Goal: Answer question/provide support: Share knowledge or assist other users

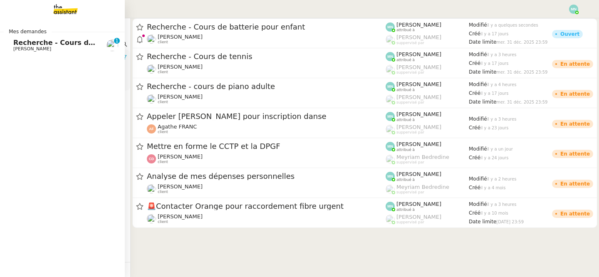
click at [16, 40] on span "Recherche - Cours de batterie pour enfant" at bounding box center [92, 43] width 159 height 8
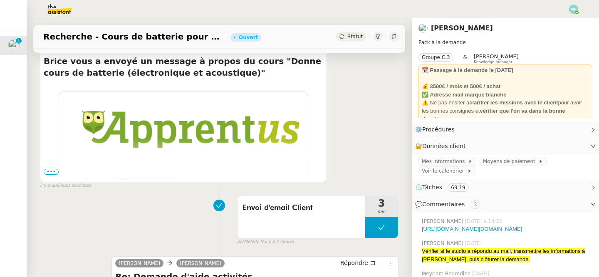
scroll to position [183, 0]
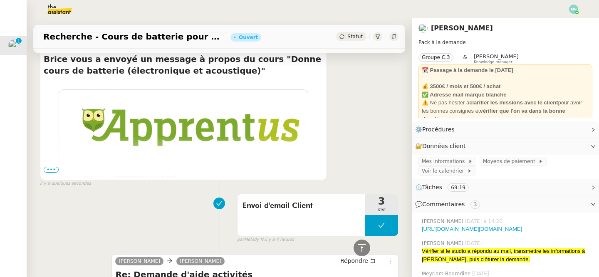
click at [52, 169] on span "•••" at bounding box center [51, 170] width 15 height 6
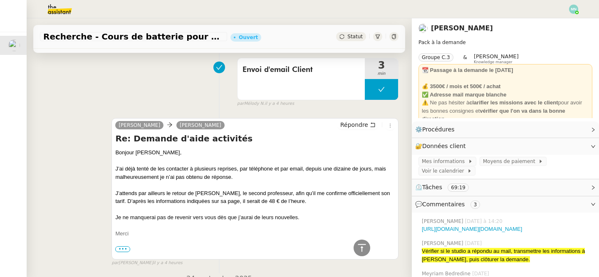
scroll to position [828, 0]
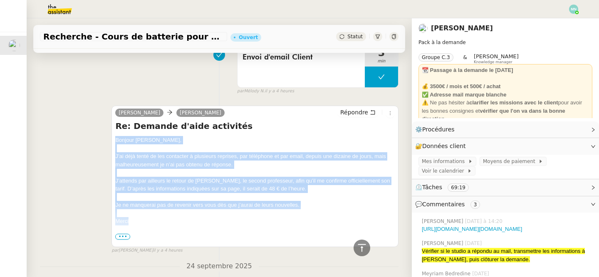
drag, startPoint x: 139, startPoint y: 223, endPoint x: 109, endPoint y: 141, distance: 86.5
click at [109, 141] on div "[PERSON_NAME] [PERSON_NAME] Répondre Re: Demande d'aide activités Bonjour [PERS…" at bounding box center [219, 176] width 359 height 156
copy div "Bonjour [PERSON_NAME], J’ai déjà tenté de les contacter à plusieurs reprises, p…"
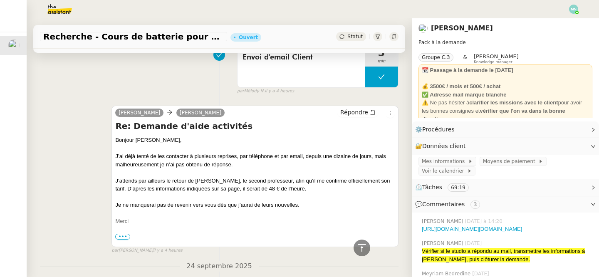
click at [320, 123] on h4 "Re: Demande d'aide activités" at bounding box center [255, 126] width 280 height 12
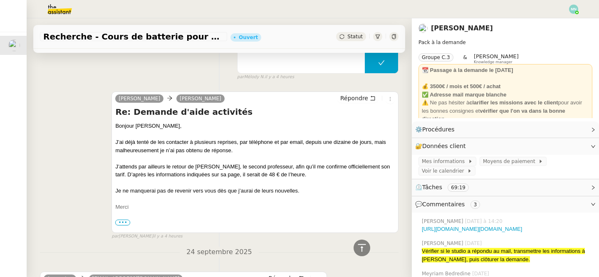
scroll to position [845, 0]
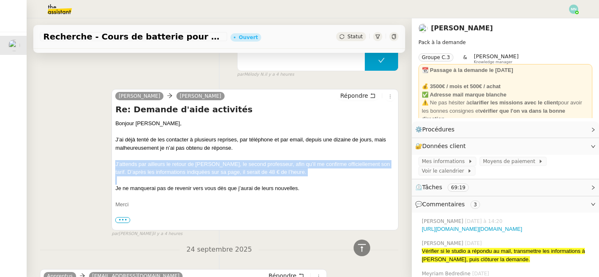
drag, startPoint x: 284, startPoint y: 178, endPoint x: 113, endPoint y: 165, distance: 171.5
click at [113, 165] on div "[PERSON_NAME] [PERSON_NAME] Répondre Re: Demande d'aide activités Bonjour [PERS…" at bounding box center [255, 159] width 287 height 141
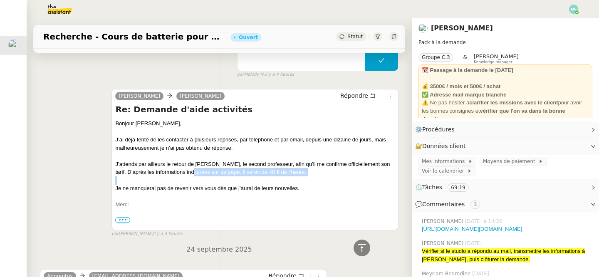
drag, startPoint x: 321, startPoint y: 184, endPoint x: 185, endPoint y: 173, distance: 136.5
click at [184, 173] on div "Bonjour [PERSON_NAME], J’ai déjà tenté de les contacter à plusieurs reprises, p…" at bounding box center [255, 229] width 280 height 221
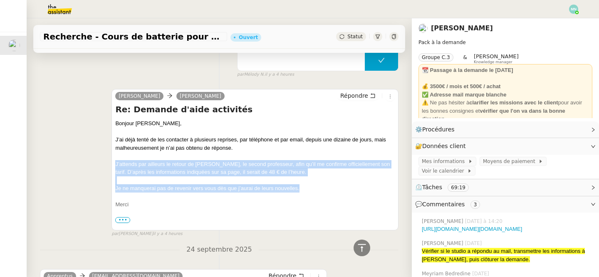
drag, startPoint x: 304, startPoint y: 189, endPoint x: 112, endPoint y: 163, distance: 194.1
click at [112, 163] on div "[PERSON_NAME] [PERSON_NAME] Répondre Re: Demande d'aide activités Bonjour [PERS…" at bounding box center [255, 159] width 287 height 141
copy div "J’attends par ailleurs le retour de [PERSON_NAME], le second professeur, afin q…"
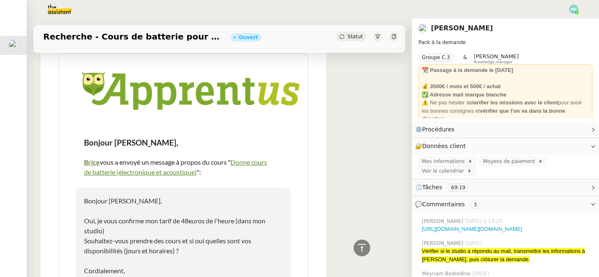
scroll to position [0, 0]
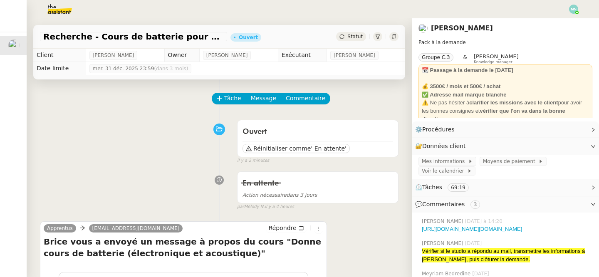
click at [229, 105] on div "Tâche Message Commentaire" at bounding box center [306, 103] width 186 height 20
click at [229, 99] on span "Tâche" at bounding box center [232, 99] width 17 height 10
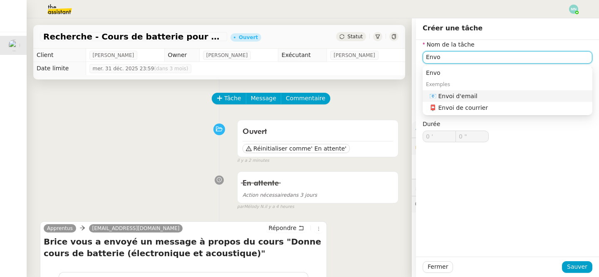
click at [464, 94] on div "📧 Envoi d'email" at bounding box center [509, 95] width 160 height 7
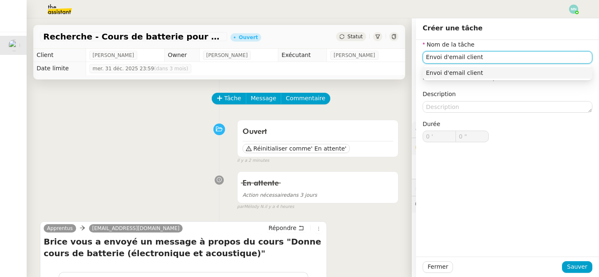
click at [497, 71] on div "Envoi d'email client" at bounding box center [507, 72] width 163 height 7
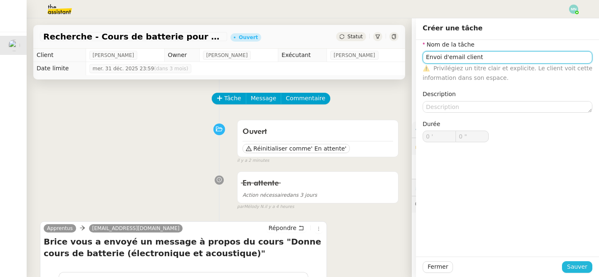
type input "Envoi d'email client"
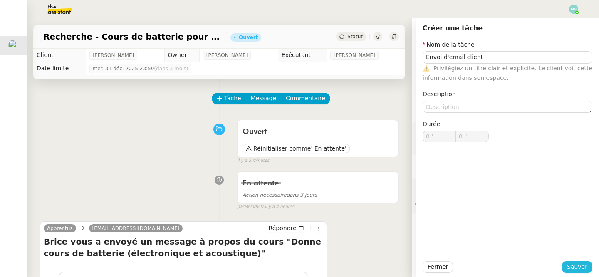
click at [583, 263] on span "Sauver" at bounding box center [577, 267] width 20 height 10
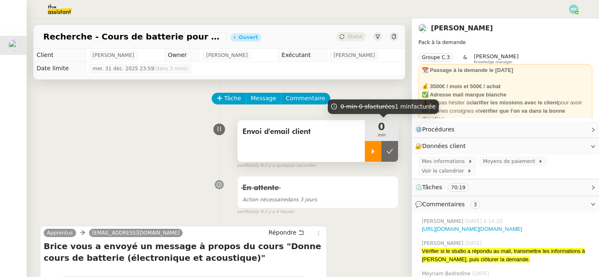
click at [373, 151] on icon at bounding box center [373, 151] width 3 height 5
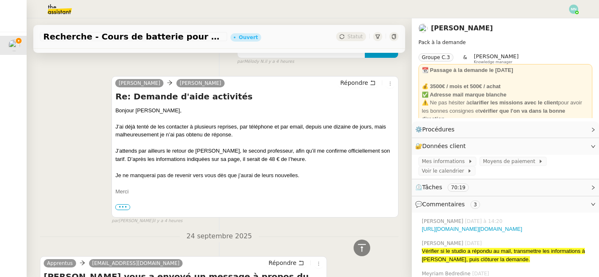
scroll to position [833, 0]
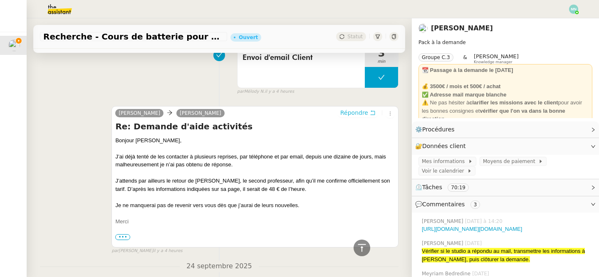
click at [364, 112] on span "Répondre" at bounding box center [354, 113] width 28 height 8
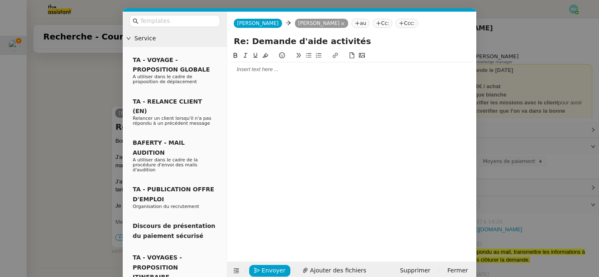
scroll to position [896, 0]
click at [244, 72] on div at bounding box center [352, 69] width 243 height 7
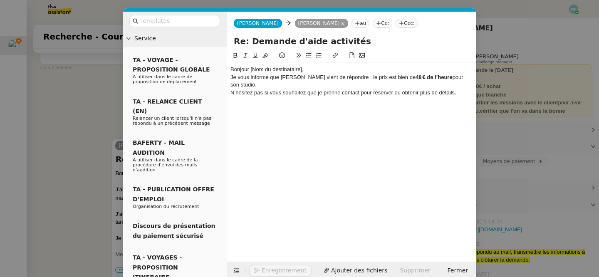
scroll to position [929, 0]
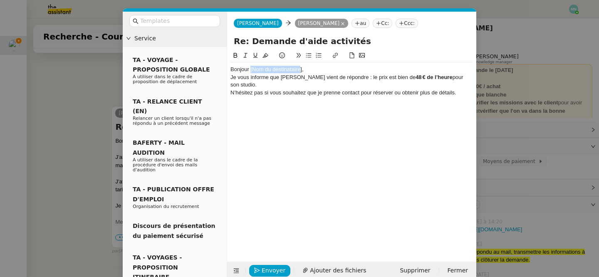
drag, startPoint x: 301, startPoint y: 69, endPoint x: 250, endPoint y: 66, distance: 50.9
click at [250, 66] on div "Bonjour [Nom du destinataire]," at bounding box center [352, 69] width 243 height 7
click at [283, 70] on div "Bonjour [PERSON_NAME]," at bounding box center [352, 69] width 243 height 7
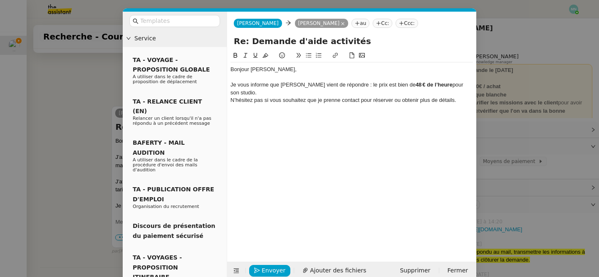
scroll to position [937, 0]
click at [467, 85] on div "Je vous informe que [PERSON_NAME] vient de répondre : le prix est bien de 48 € …" at bounding box center [352, 88] width 243 height 15
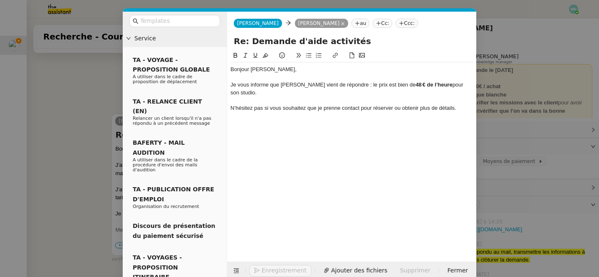
scroll to position [945, 0]
click at [458, 104] on div "N’hésitez pas si vous souhaitez que je prenne contact pour réserver ou obtenir …" at bounding box center [352, 107] width 243 height 7
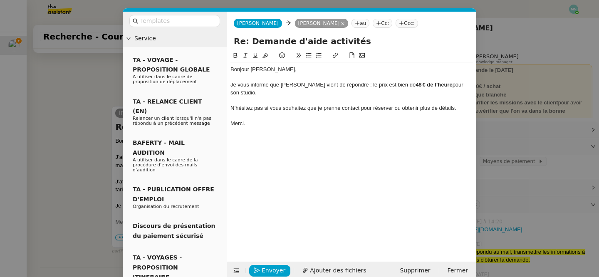
scroll to position [961, 0]
click at [365, 120] on div "Merci." at bounding box center [352, 123] width 243 height 7
click at [272, 269] on span "Envoyer" at bounding box center [274, 271] width 24 height 10
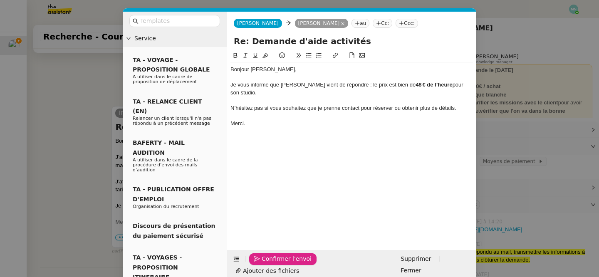
click at [272, 264] on span "Confirmer l'envoi" at bounding box center [287, 259] width 50 height 10
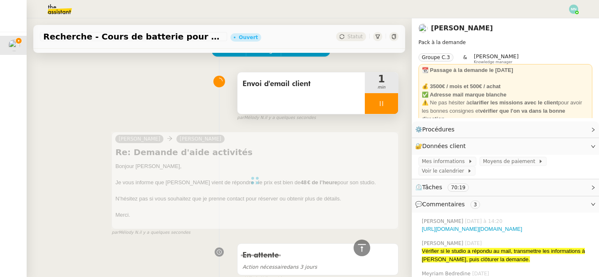
scroll to position [0, 0]
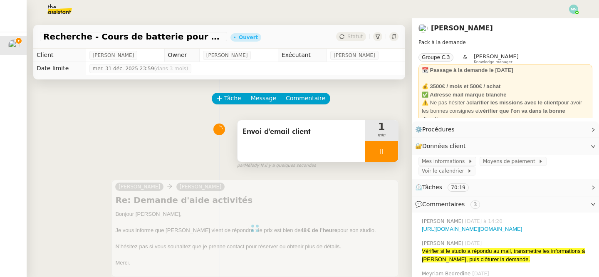
click at [377, 151] on div at bounding box center [381, 151] width 33 height 21
click at [387, 151] on icon at bounding box center [390, 151] width 6 height 5
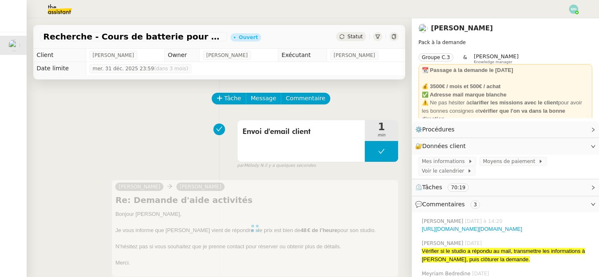
click at [572, 10] on img at bounding box center [573, 9] width 9 height 9
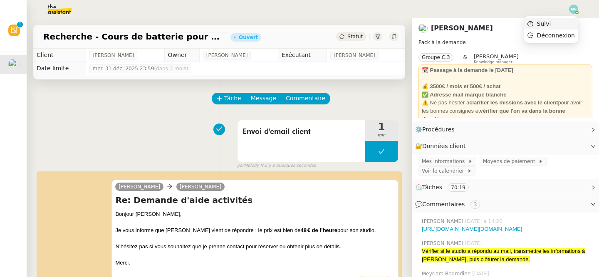
click at [565, 23] on li "Suivi" at bounding box center [551, 24] width 54 height 12
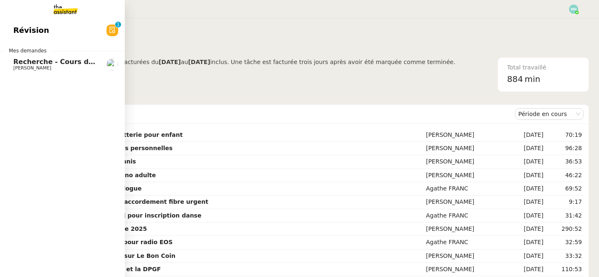
click at [19, 65] on span "Recherche - Cours de batterie pour enfant" at bounding box center [92, 62] width 159 height 8
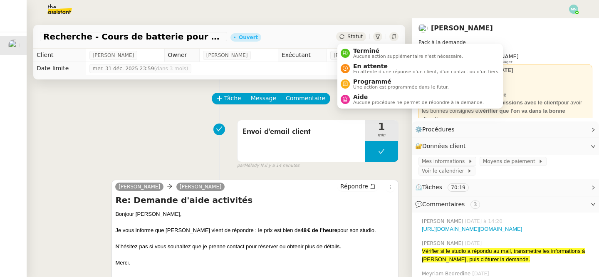
click at [347, 35] on div "Statut" at bounding box center [351, 36] width 30 height 9
click at [365, 65] on span "En attente" at bounding box center [426, 66] width 146 height 7
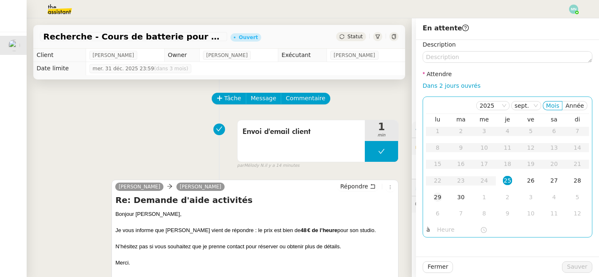
click at [438, 200] on div "29" at bounding box center [437, 197] width 9 height 9
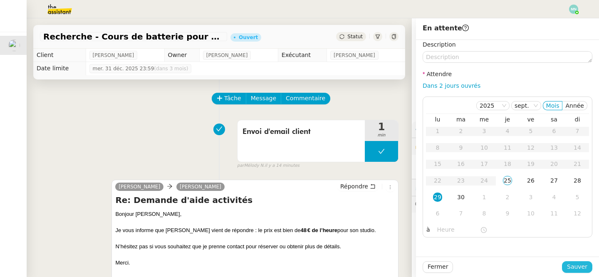
click at [579, 265] on span "Sauver" at bounding box center [577, 267] width 20 height 10
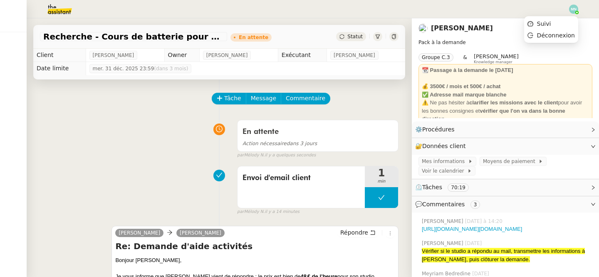
click at [571, 7] on img at bounding box center [573, 9] width 9 height 9
click at [549, 24] on span "Suivi" at bounding box center [544, 23] width 14 height 7
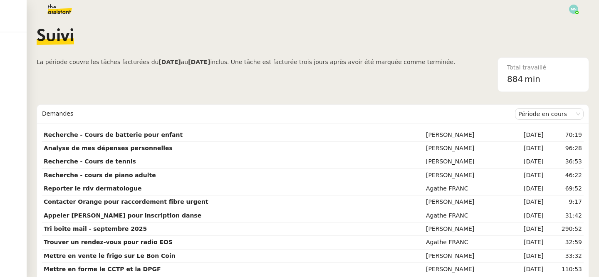
click at [54, 10] on img at bounding box center [53, 9] width 65 height 18
